Goal: Find specific page/section: Find specific page/section

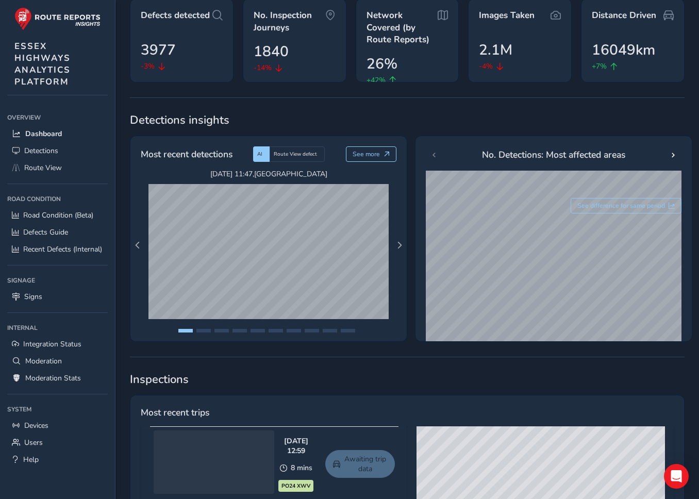
scroll to position [119, 0]
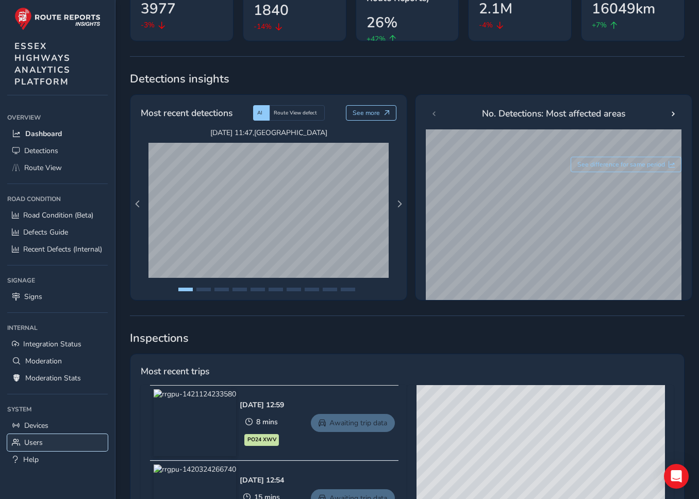
click at [35, 438] on span "Users" at bounding box center [33, 442] width 19 height 10
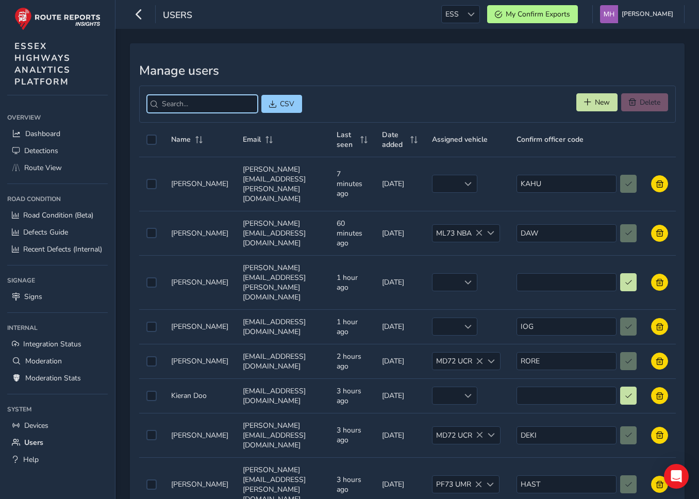
click at [173, 112] on input "search" at bounding box center [202, 104] width 111 height 18
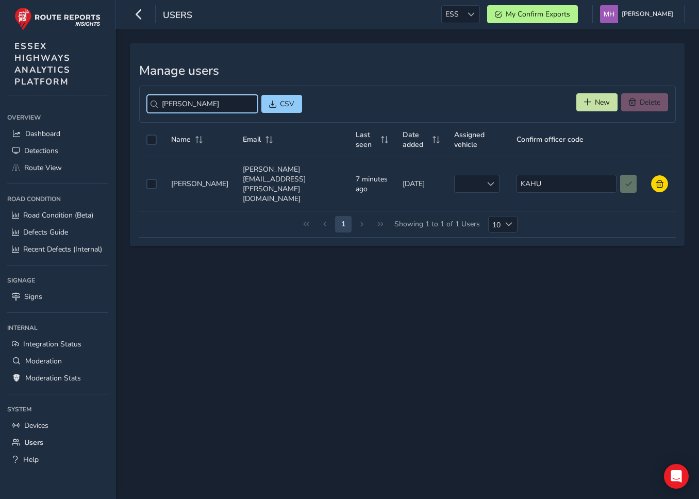
type input "katie"
drag, startPoint x: 200, startPoint y: 164, endPoint x: 179, endPoint y: 164, distance: 21.6
click at [179, 164] on td "Name Name Katie Hull" at bounding box center [200, 184] width 72 height 54
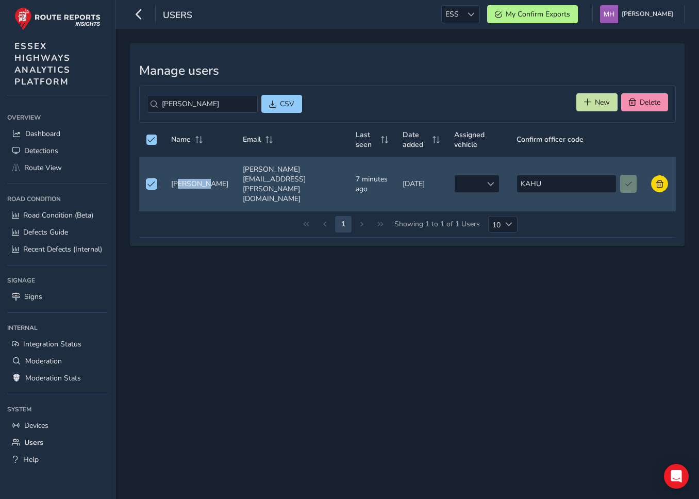
click at [197, 163] on td "Name Name Katie Hull" at bounding box center [200, 184] width 72 height 54
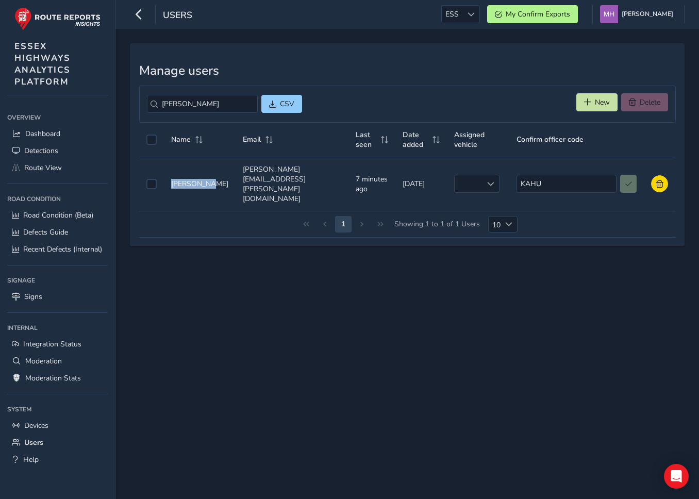
drag, startPoint x: 203, startPoint y: 163, endPoint x: 172, endPoint y: 163, distance: 31.4
click at [172, 163] on td "Name Name Katie Hull" at bounding box center [200, 184] width 72 height 54
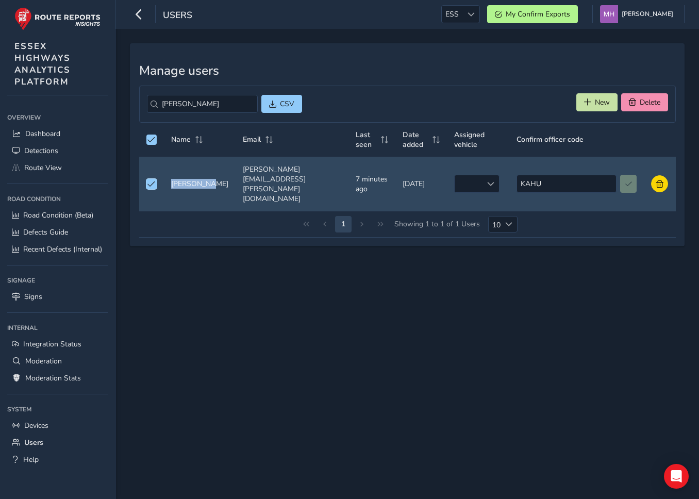
copy td "Katie Hull"
click at [69, 170] on link "Route View" at bounding box center [57, 167] width 100 height 17
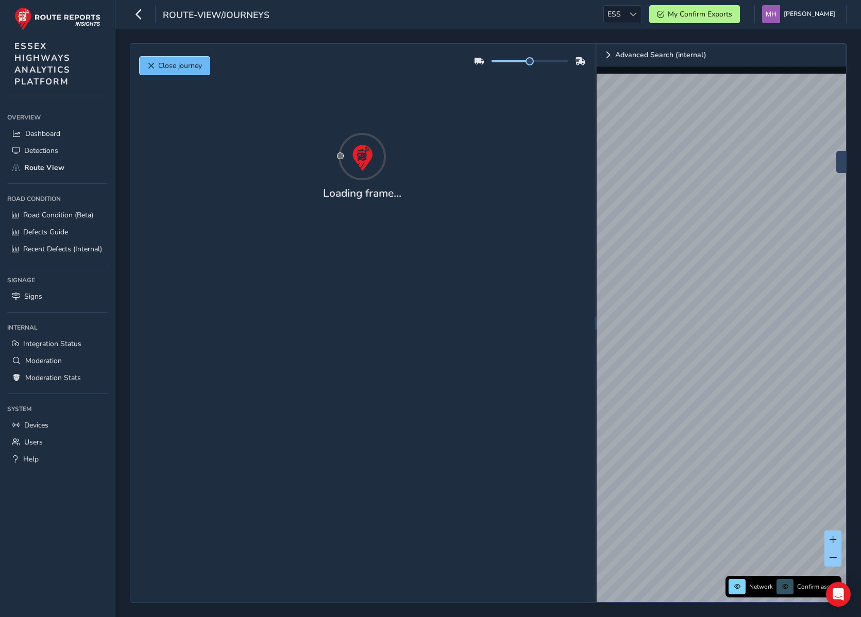
click at [193, 57] on button "Close journey" at bounding box center [175, 66] width 70 height 18
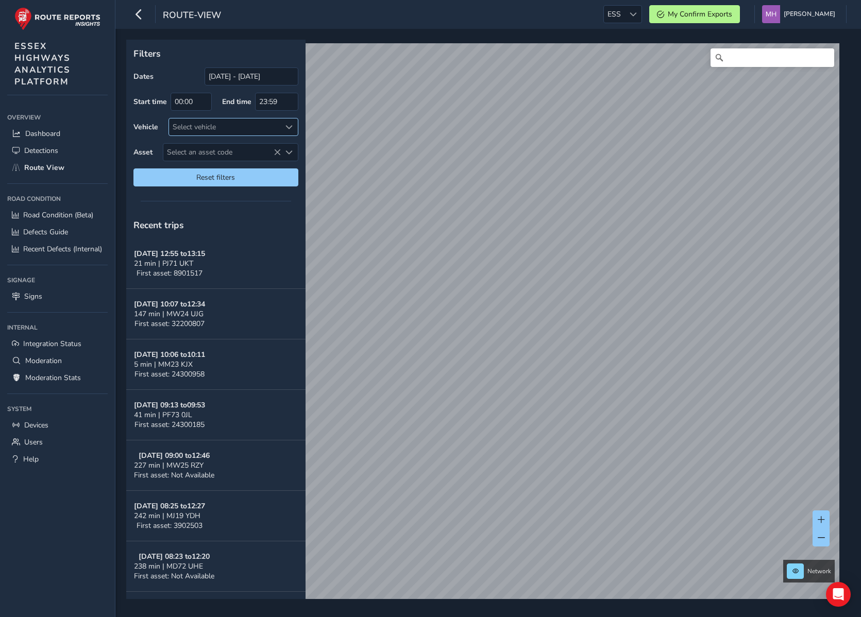
click at [232, 131] on div "Select vehicle" at bounding box center [225, 127] width 112 height 17
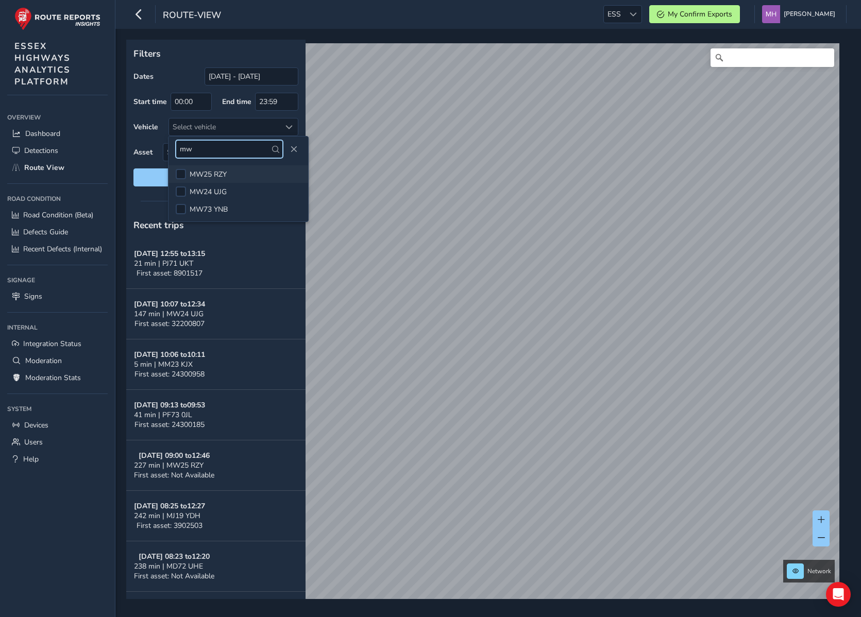
type input "mw"
click at [222, 170] on span "MW25 RZY" at bounding box center [208, 175] width 37 height 10
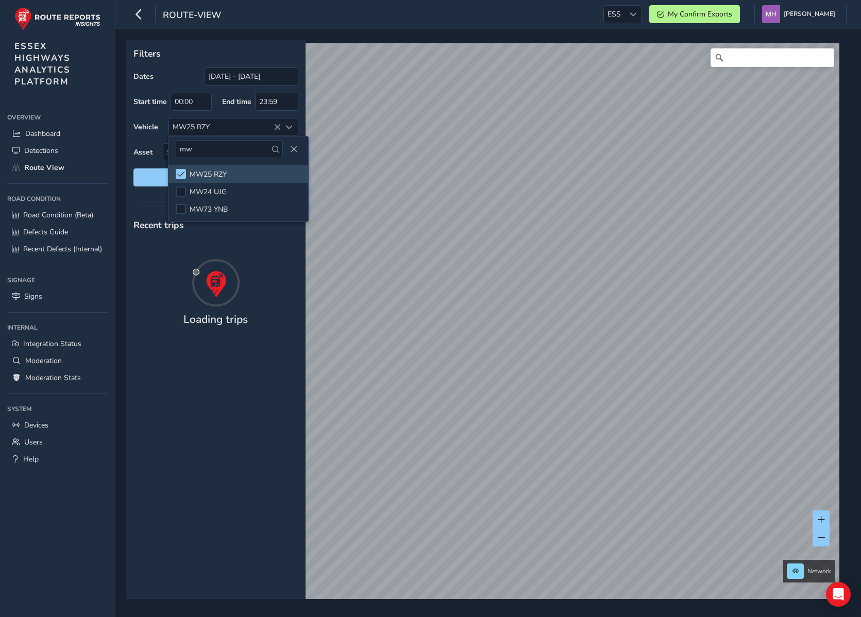
click at [141, 199] on div at bounding box center [215, 201] width 179 height 14
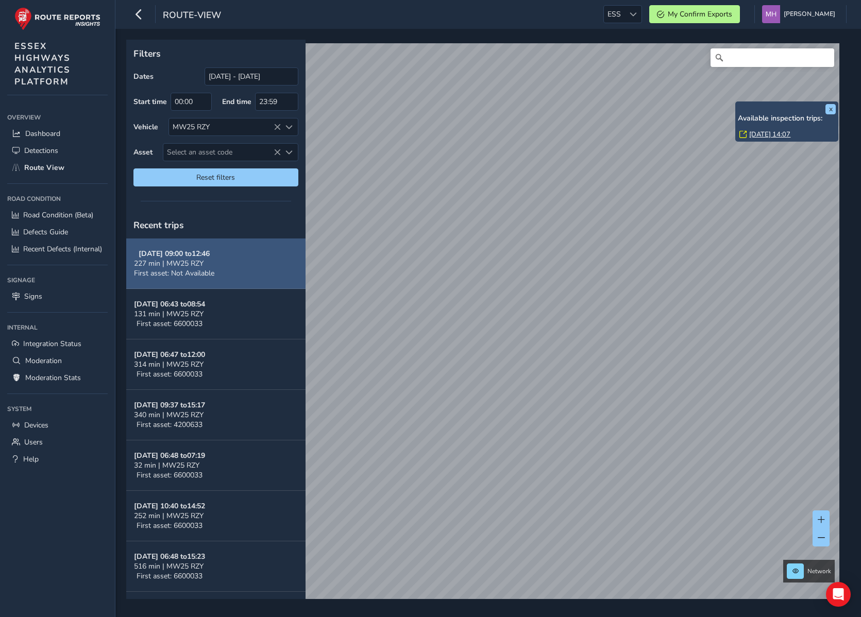
click at [212, 276] on span "First asset: Not Available" at bounding box center [174, 273] width 80 height 10
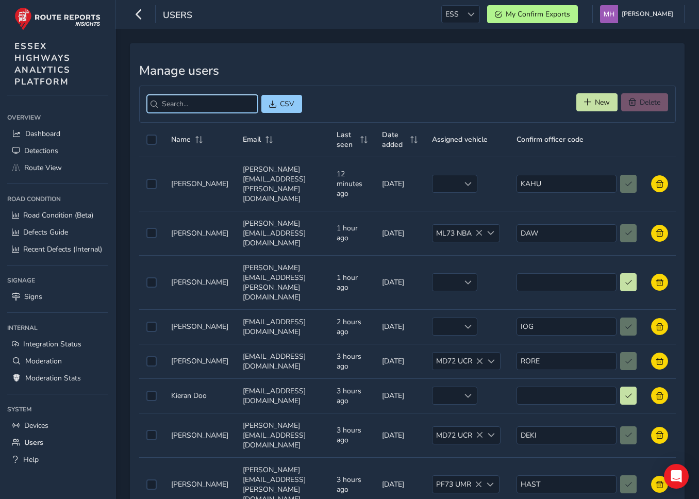
click at [178, 104] on input "search" at bounding box center [202, 104] width 111 height 18
paste input "MW25RZY"
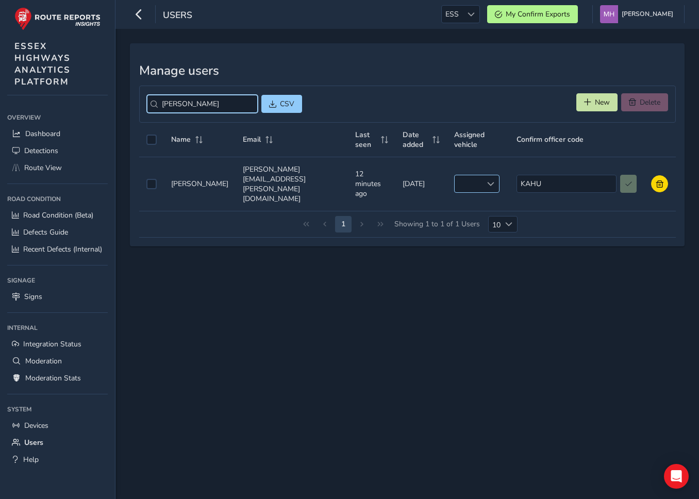
type input "[PERSON_NAME]"
click at [480, 179] on div "empty" at bounding box center [476, 184] width 45 height 18
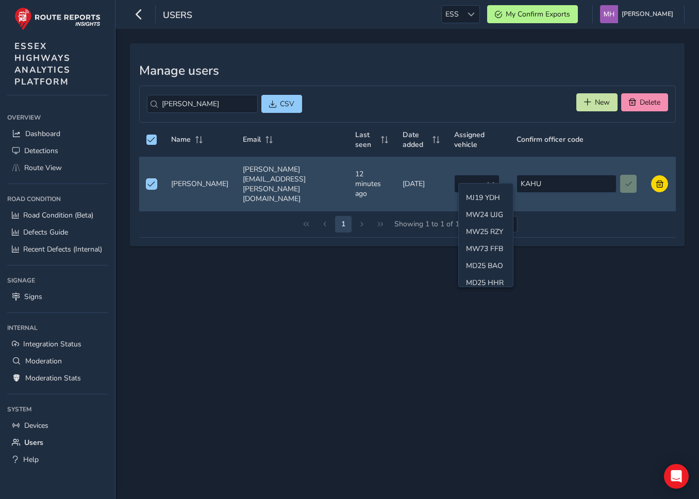
scroll to position [221, 0]
click at [343, 280] on div "Manage users kati CSV New Delete Name Email Last seen Date added Assigned vehic…" at bounding box center [406, 264] width 583 height 470
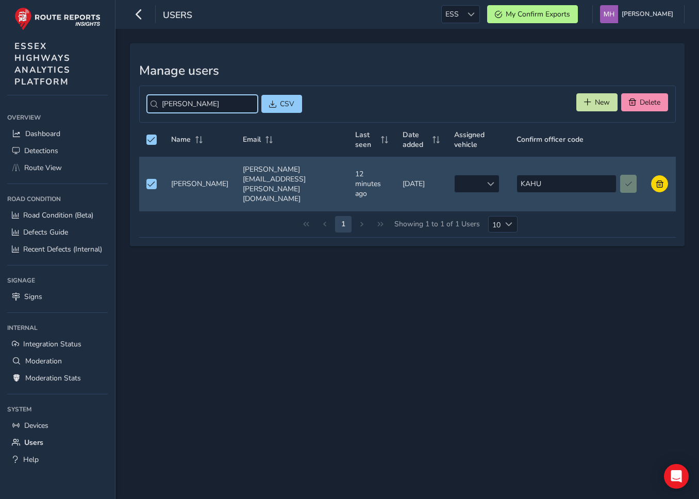
click at [214, 110] on input "[PERSON_NAME]" at bounding box center [202, 104] width 111 height 18
click at [238, 105] on input "[PERSON_NAME]" at bounding box center [202, 104] width 111 height 18
click at [228, 411] on div "Manage users CSV New Delete Name Email Last seen Date added Assigned vehicle Co…" at bounding box center [406, 264] width 583 height 470
click at [208, 110] on input "search" at bounding box center [202, 104] width 111 height 18
type input "d"
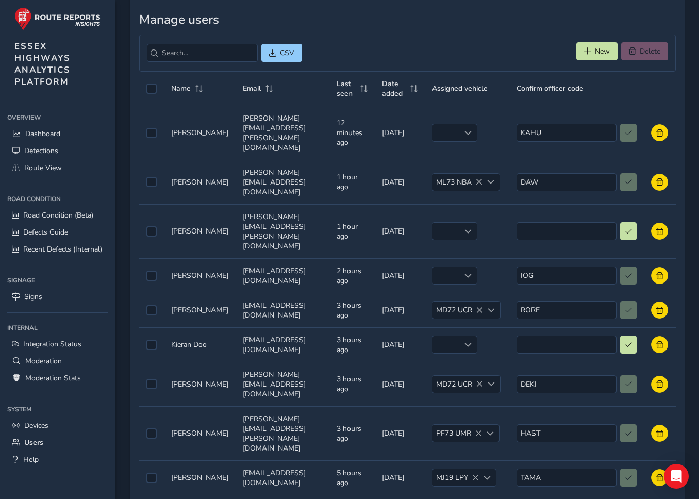
scroll to position [66, 0]
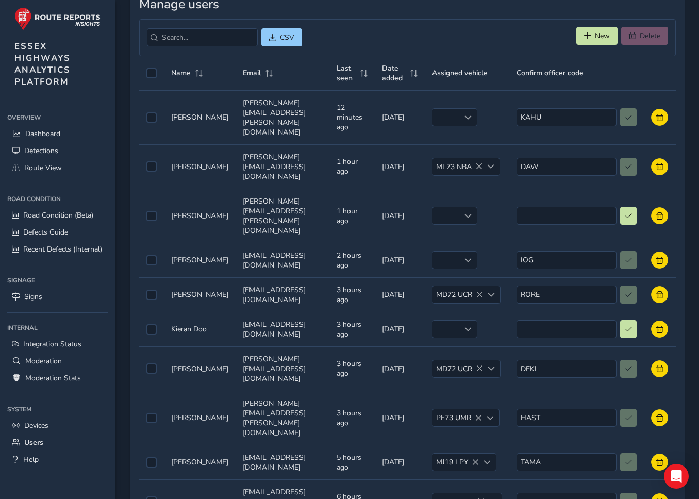
click at [546, 431] on li "25" at bounding box center [545, 437] width 29 height 17
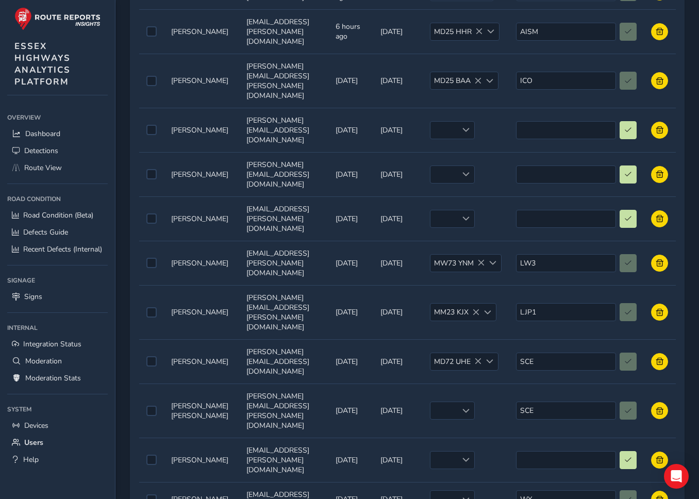
scroll to position [584, 0]
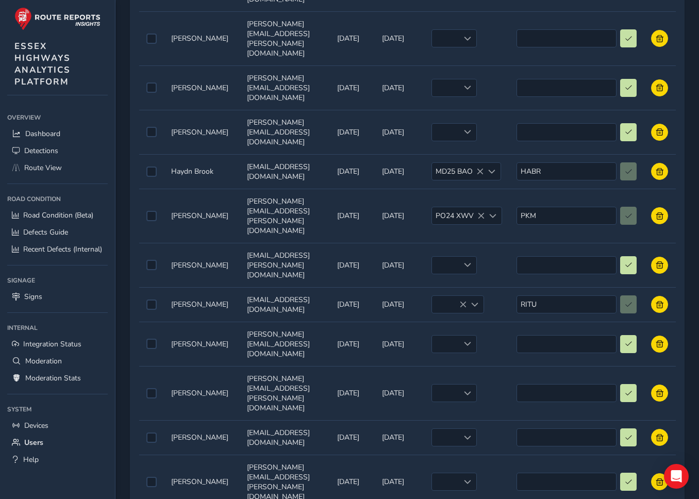
scroll to position [594, 0]
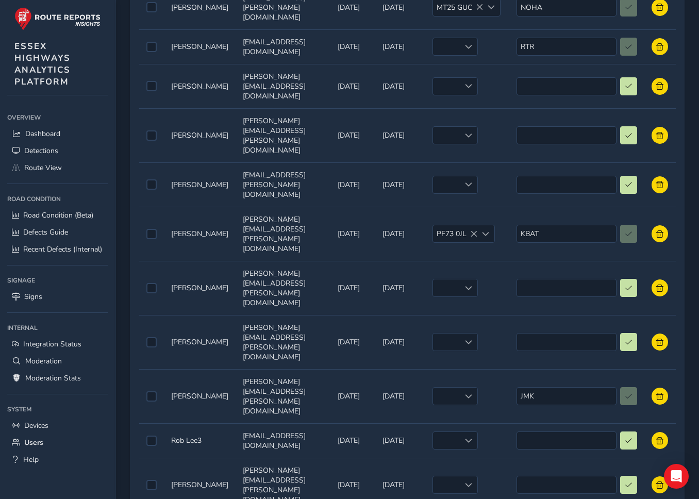
scroll to position [574, 0]
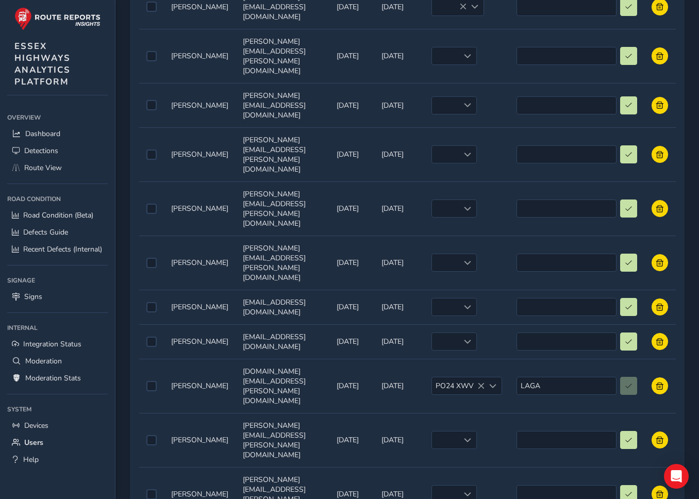
scroll to position [672, 0]
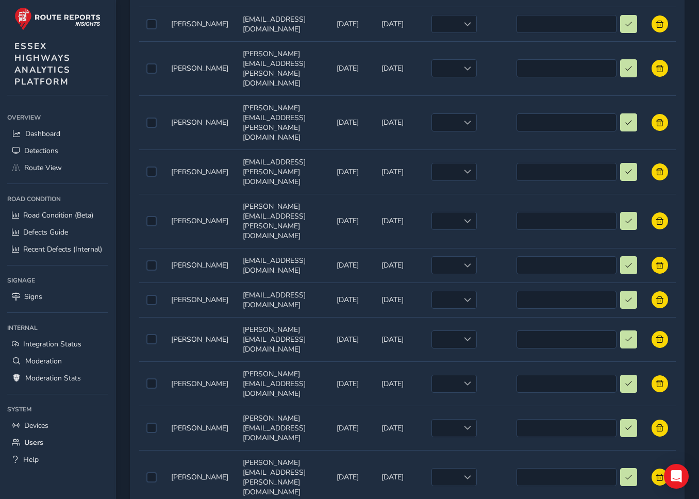
scroll to position [0, 0]
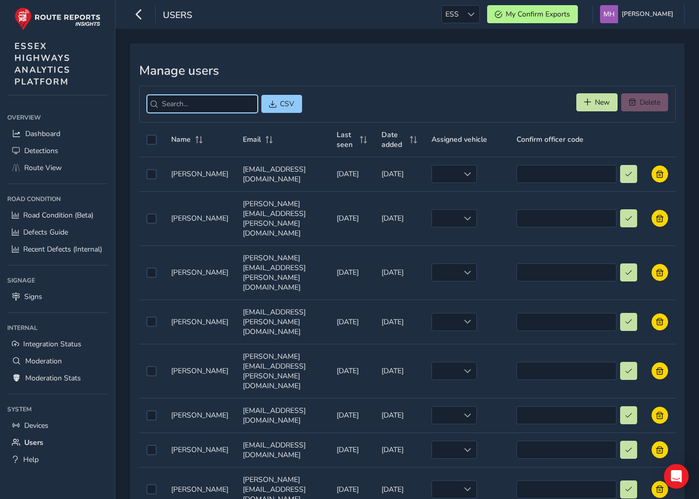
click at [181, 100] on input "search" at bounding box center [202, 104] width 111 height 18
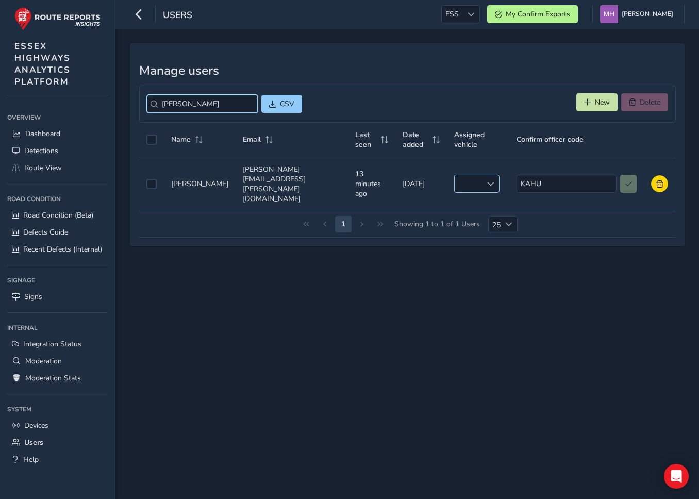
type input "katie"
click at [479, 175] on div "empty" at bounding box center [476, 184] width 45 height 18
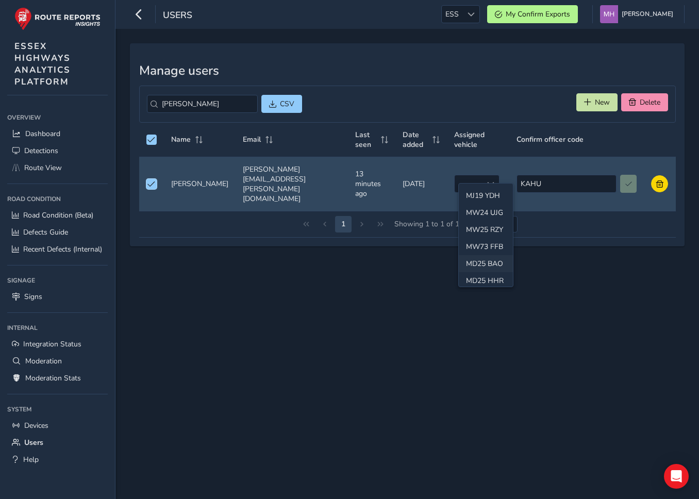
scroll to position [209, 0]
click at [481, 243] on li "MW25 RZY" at bounding box center [486, 241] width 54 height 17
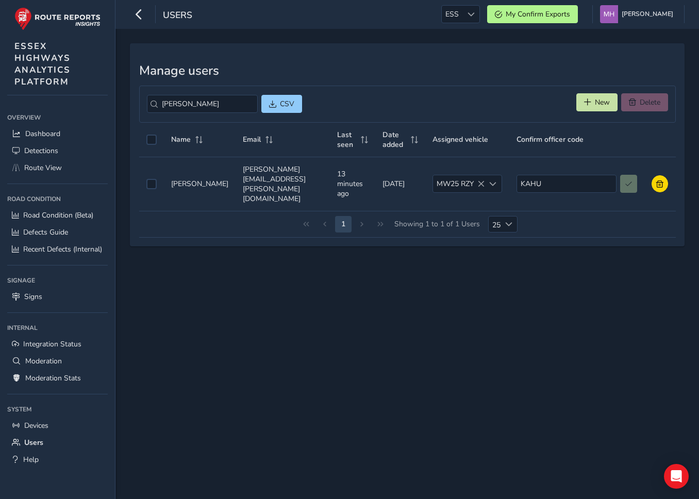
click at [314, 393] on div "Manage users katie CSV New Delete Name Email Last seen Date added Assigned vehi…" at bounding box center [406, 264] width 583 height 470
click at [45, 424] on span "Devices" at bounding box center [36, 425] width 24 height 10
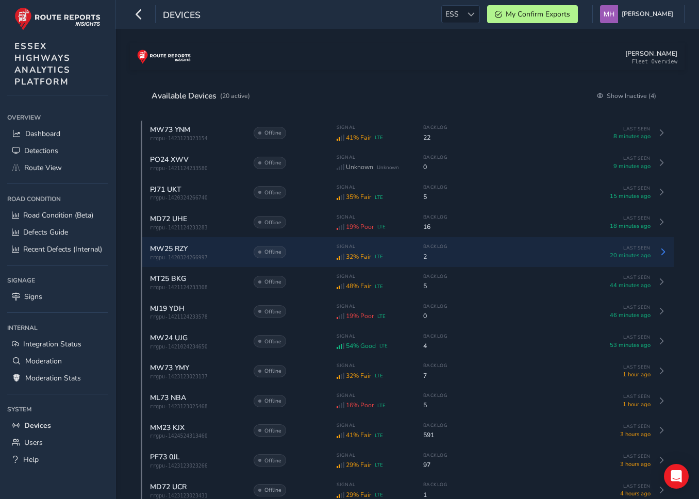
click at [479, 260] on div "Signal 32% Fair LTE Backlog 2" at bounding box center [461, 251] width 251 height 17
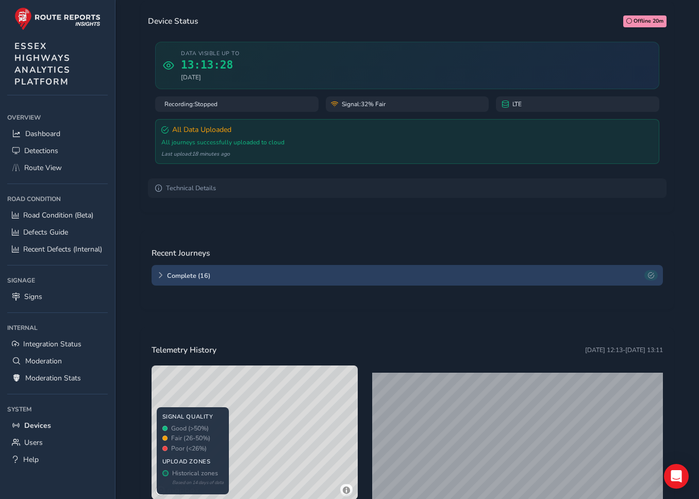
scroll to position [117, 0]
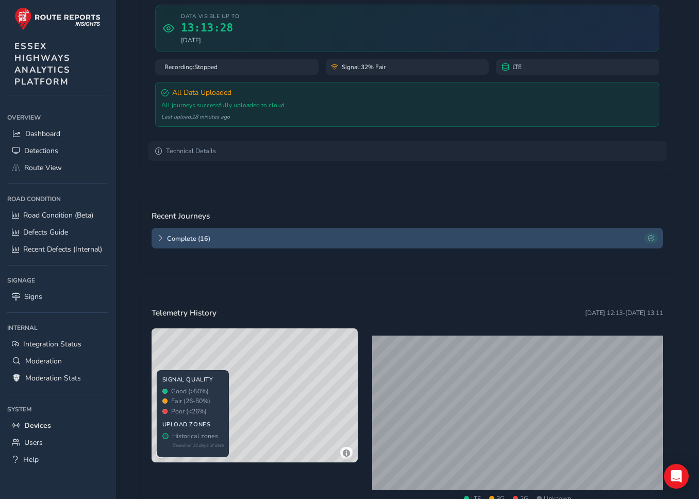
click at [159, 241] on icon at bounding box center [160, 238] width 6 height 6
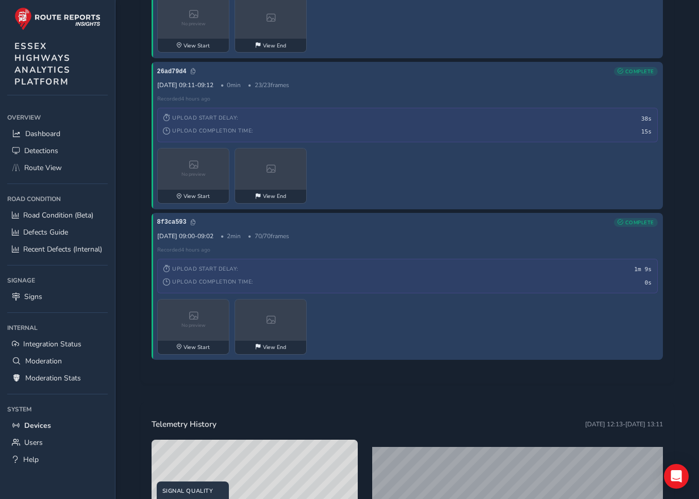
scroll to position [2441, 0]
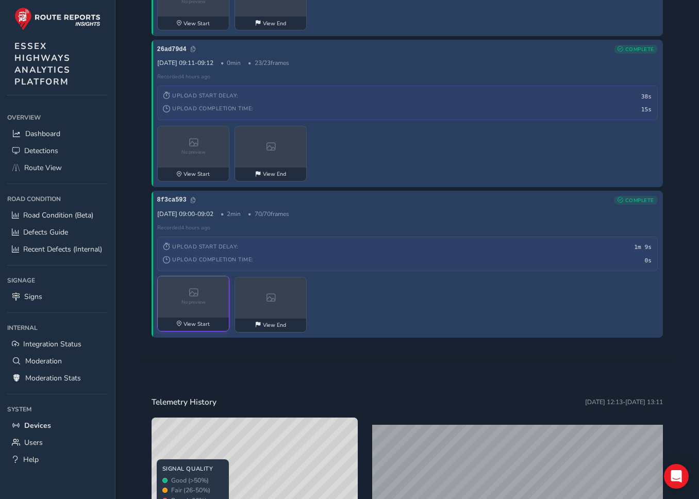
click at [176, 276] on div "No preview" at bounding box center [194, 296] width 72 height 41
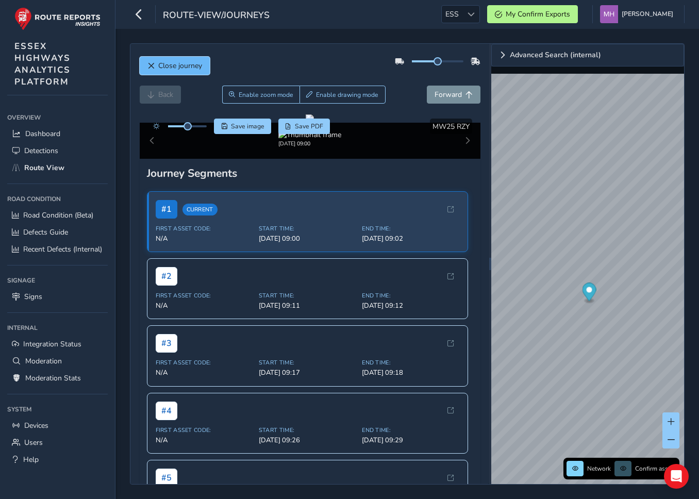
click at [178, 63] on span "Close journey" at bounding box center [180, 66] width 44 height 10
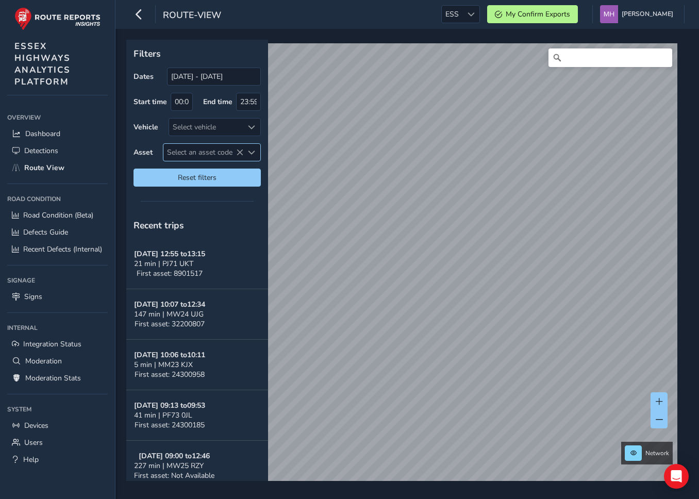
click at [255, 153] on span "Select an asset code" at bounding box center [251, 152] width 7 height 7
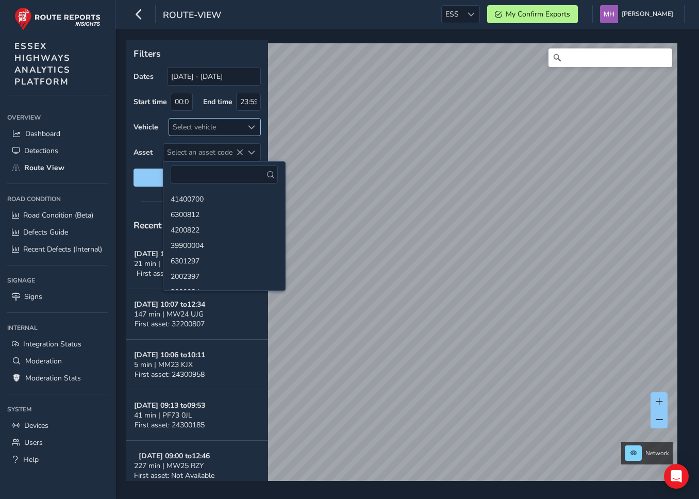
click at [251, 128] on span at bounding box center [251, 127] width 7 height 7
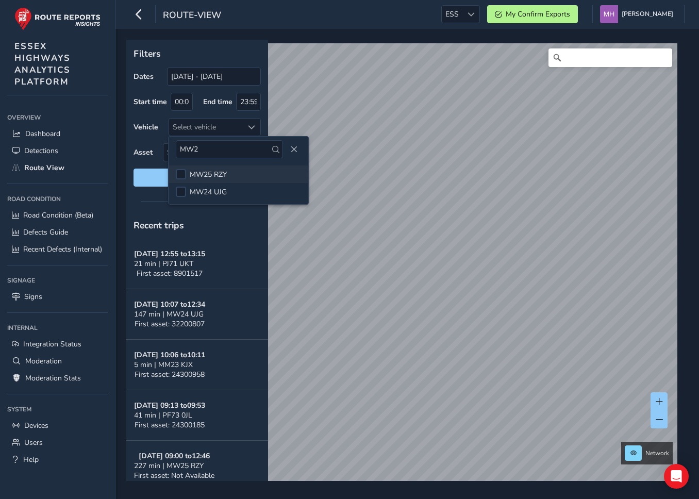
type input "MW2"
click at [240, 168] on li "MW25 RZY" at bounding box center [238, 174] width 140 height 18
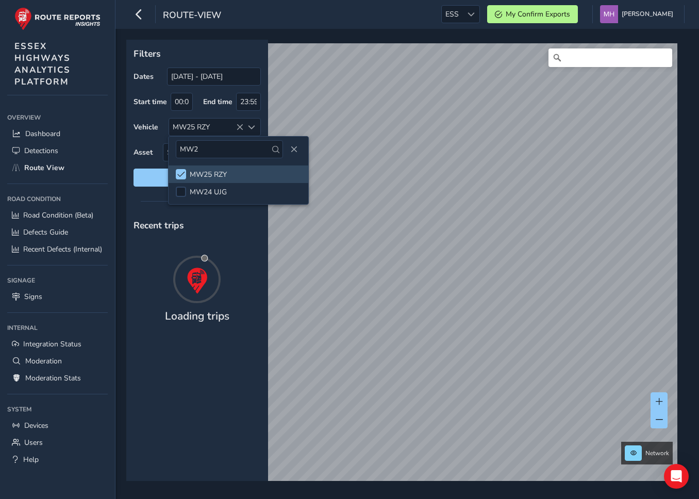
click at [130, 203] on div at bounding box center [197, 201] width 142 height 14
